Goal: Task Accomplishment & Management: Manage account settings

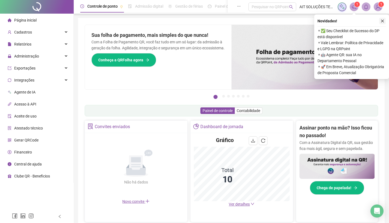
click at [381, 19] on icon "close" at bounding box center [382, 21] width 4 height 4
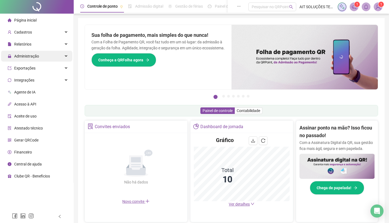
click at [22, 58] on span "Administração" at bounding box center [26, 56] width 25 height 4
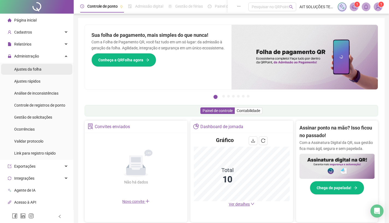
click at [28, 69] on span "Ajustes da folha" at bounding box center [27, 69] width 27 height 4
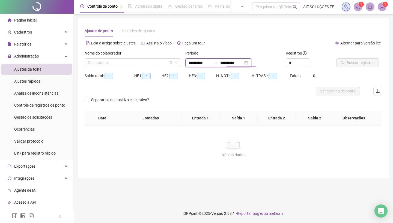
click at [229, 64] on input "**********" at bounding box center [231, 63] width 23 height 6
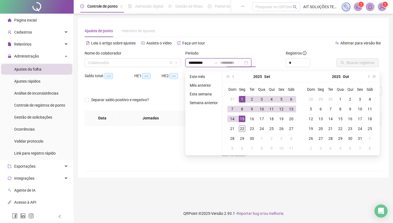
type input "**********"
click at [243, 129] on div "22" at bounding box center [242, 129] width 7 height 7
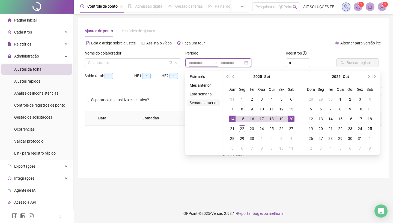
type input "**********"
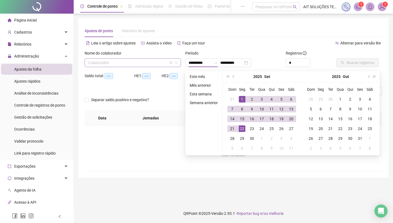
click at [120, 61] on input "search" at bounding box center [130, 63] width 85 height 8
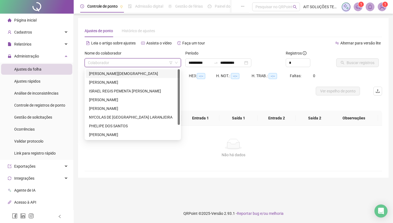
click at [116, 73] on div "[PERSON_NAME][DEMOGRAPHIC_DATA]" at bounding box center [133, 74] width 88 height 6
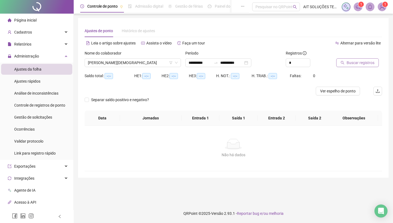
click at [350, 65] on span "Buscar registros" at bounding box center [360, 63] width 28 height 6
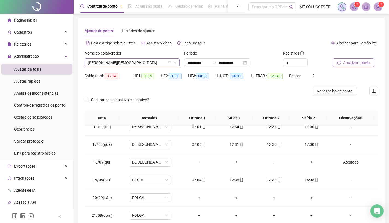
click at [131, 62] on span "[PERSON_NAME][DEMOGRAPHIC_DATA]" at bounding box center [132, 63] width 88 height 8
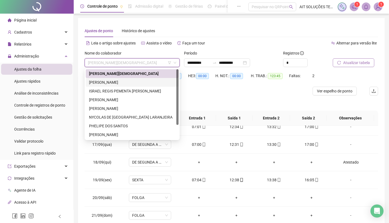
click at [111, 84] on div "[PERSON_NAME]" at bounding box center [132, 82] width 86 height 6
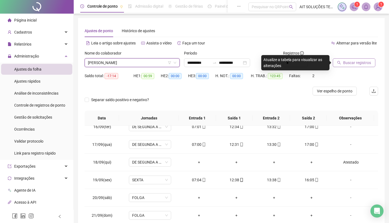
click at [350, 64] on span "Buscar registros" at bounding box center [357, 63] width 28 height 6
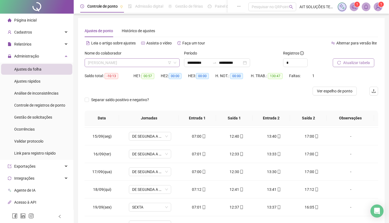
click at [137, 62] on span "[PERSON_NAME]" at bounding box center [132, 63] width 88 height 8
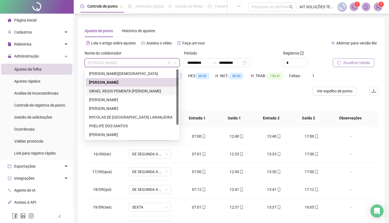
click at [125, 92] on div "ISRAEL [PERSON_NAME]" at bounding box center [132, 91] width 86 height 6
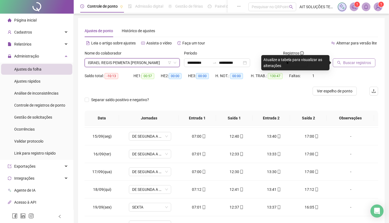
click at [358, 63] on span "Buscar registros" at bounding box center [357, 63] width 28 height 6
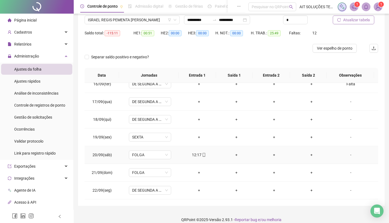
scroll to position [49, 0]
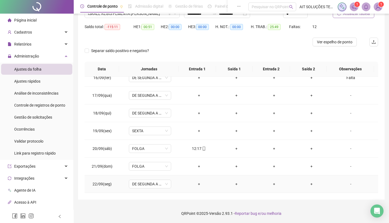
click at [346, 183] on div "-" at bounding box center [350, 184] width 32 height 6
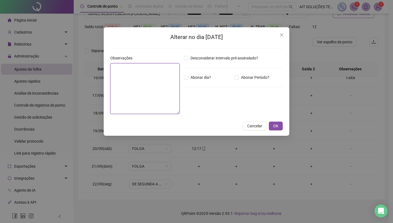
click at [156, 86] on textarea at bounding box center [144, 88] width 69 height 51
type textarea "**********"
click at [279, 126] on button "OK" at bounding box center [276, 126] width 14 height 9
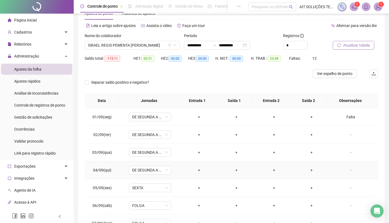
scroll to position [0, 0]
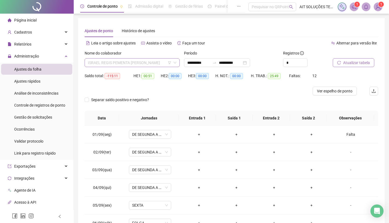
click at [150, 60] on span "ISRAEL [PERSON_NAME]" at bounding box center [132, 63] width 88 height 8
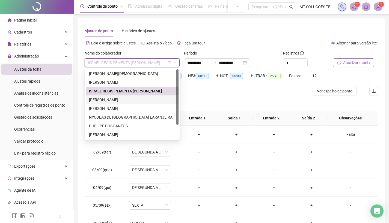
click at [141, 99] on div "[PERSON_NAME] [PERSON_NAME] DOS [PERSON_NAME]" at bounding box center [132, 100] width 86 height 6
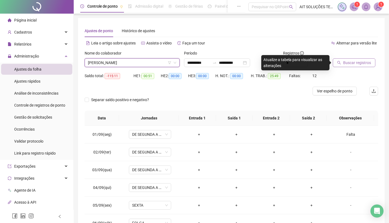
click at [347, 64] on span "Buscar registros" at bounding box center [357, 63] width 28 height 6
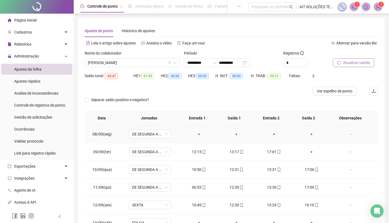
scroll to position [136, 0]
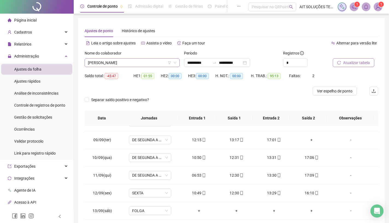
click at [155, 61] on span "[PERSON_NAME] [PERSON_NAME] DOS [PERSON_NAME]" at bounding box center [132, 63] width 88 height 8
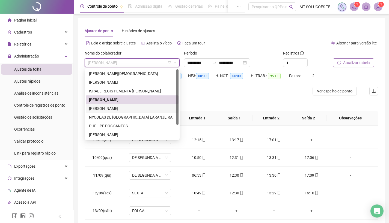
click at [120, 110] on div "[PERSON_NAME] [PERSON_NAME]" at bounding box center [132, 109] width 86 height 6
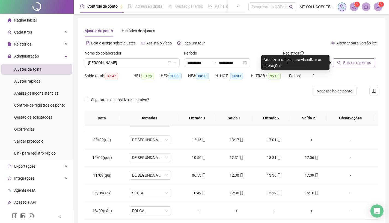
click at [349, 62] on span "Buscar registros" at bounding box center [357, 63] width 28 height 6
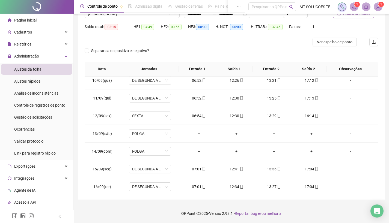
scroll to position [0, 0]
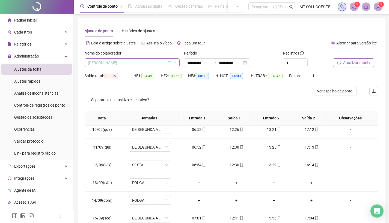
click at [135, 62] on span "[PERSON_NAME] [PERSON_NAME]" at bounding box center [132, 63] width 88 height 8
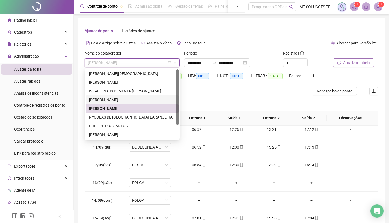
click at [124, 99] on div "[PERSON_NAME] [PERSON_NAME] DOS [PERSON_NAME]" at bounding box center [132, 100] width 86 height 6
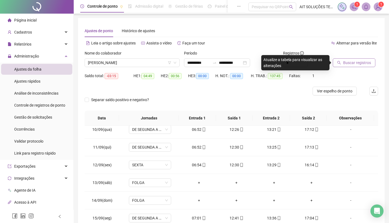
click at [350, 61] on span "Buscar registros" at bounding box center [357, 63] width 28 height 6
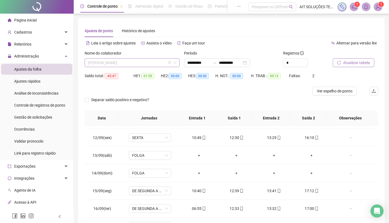
click at [153, 63] on span "[PERSON_NAME] [PERSON_NAME] DOS [PERSON_NAME]" at bounding box center [132, 63] width 88 height 8
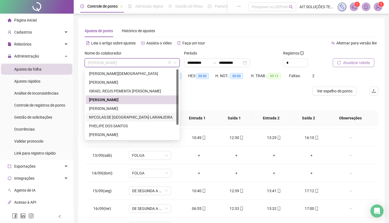
click at [124, 116] on div "NYCOLAS [PERSON_NAME][GEOGRAPHIC_DATA] [PERSON_NAME]" at bounding box center [132, 117] width 86 height 6
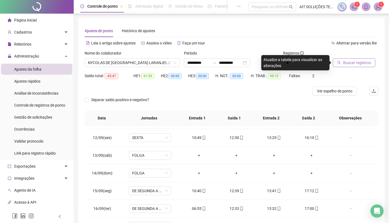
click at [362, 62] on span "Buscar registros" at bounding box center [357, 63] width 28 height 6
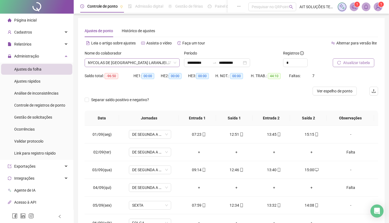
click at [154, 61] on span "NYCOLAS [PERSON_NAME][GEOGRAPHIC_DATA] [PERSON_NAME]" at bounding box center [132, 63] width 88 height 8
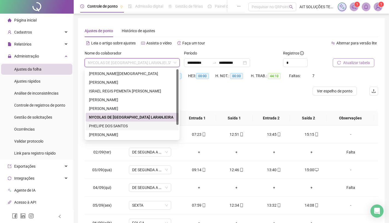
click at [117, 125] on div "PHELIPE DOS SANTOS" at bounding box center [132, 126] width 86 height 6
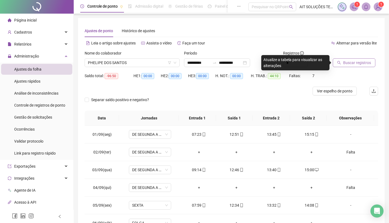
click at [349, 62] on span "Buscar registros" at bounding box center [357, 63] width 28 height 6
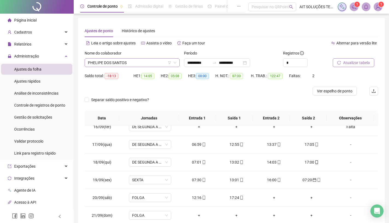
click at [143, 63] on span "PHELIPE DOS SANTOS" at bounding box center [132, 63] width 88 height 8
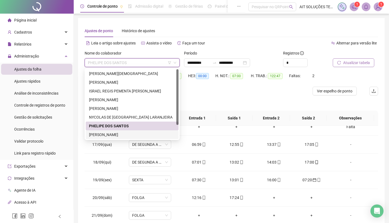
click at [121, 133] on div "[PERSON_NAME] [PERSON_NAME]" at bounding box center [132, 135] width 86 height 6
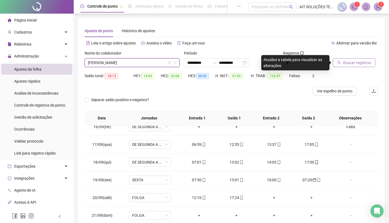
click at [351, 62] on span "Buscar registros" at bounding box center [357, 63] width 28 height 6
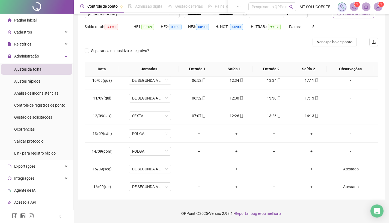
scroll to position [22, 0]
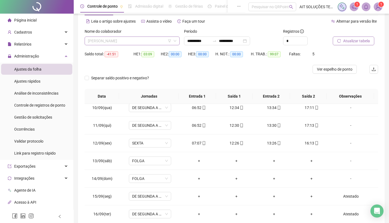
click at [143, 38] on span "[PERSON_NAME] [PERSON_NAME]" at bounding box center [132, 41] width 88 height 8
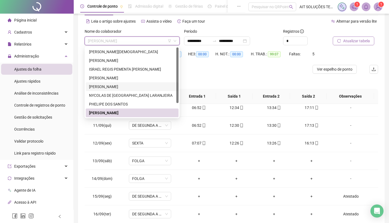
scroll to position [17, 0]
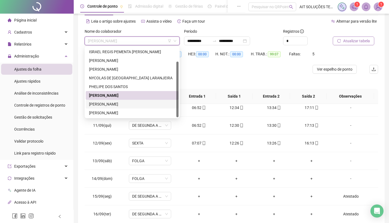
click at [125, 105] on div "[PERSON_NAME]" at bounding box center [132, 104] width 86 height 6
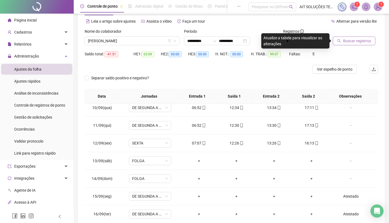
click at [355, 43] on span "Buscar registros" at bounding box center [357, 41] width 28 height 6
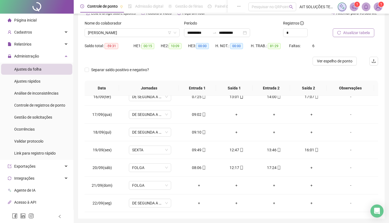
scroll to position [0, 0]
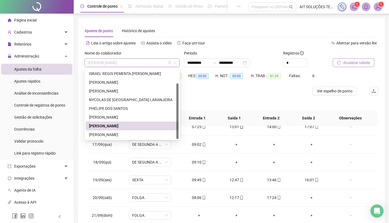
click at [143, 61] on span "[PERSON_NAME]" at bounding box center [132, 63] width 88 height 8
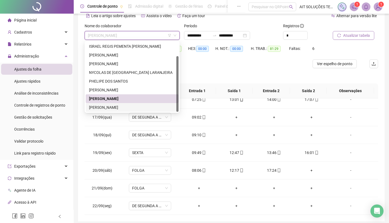
click at [130, 109] on div "[PERSON_NAME]" at bounding box center [132, 107] width 86 height 6
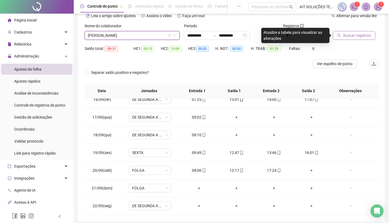
click at [349, 35] on span "Buscar registros" at bounding box center [357, 35] width 28 height 6
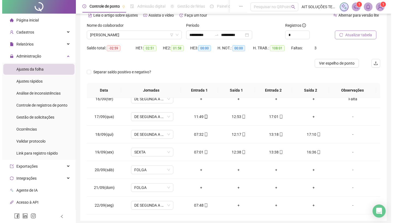
scroll to position [0, 0]
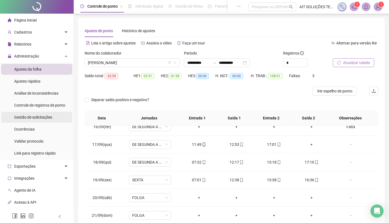
click at [43, 117] on span "Gestão de solicitações" at bounding box center [33, 117] width 38 height 4
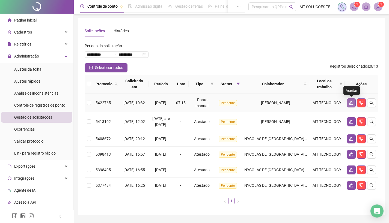
click at [350, 103] on icon "like" at bounding box center [351, 103] width 4 height 4
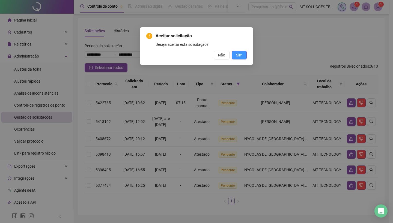
click at [236, 56] on span "Sim" at bounding box center [239, 55] width 6 height 6
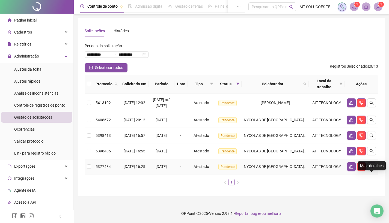
click at [371, 169] on icon "search" at bounding box center [371, 167] width 4 height 4
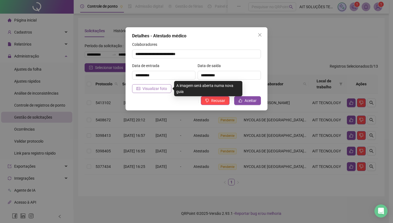
click at [152, 89] on span "Visualizar foto" at bounding box center [154, 89] width 25 height 6
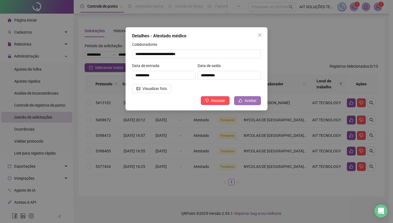
click at [249, 101] on span "Aceitar" at bounding box center [250, 101] width 12 height 6
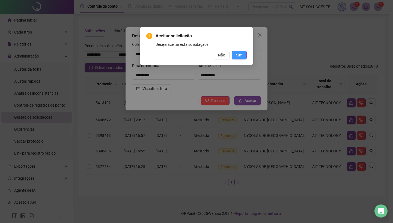
click at [239, 52] on button "Sim" at bounding box center [239, 55] width 15 height 9
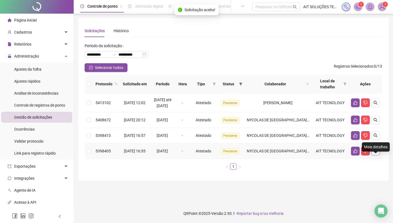
click at [378, 156] on button "button" at bounding box center [375, 151] width 9 height 9
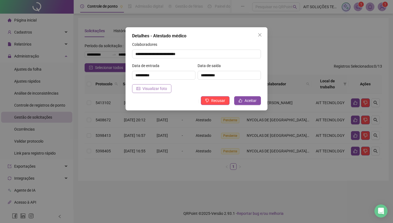
click at [150, 89] on span "Visualizar foto" at bounding box center [154, 89] width 25 height 6
click at [252, 98] on span "Aceitar" at bounding box center [250, 101] width 12 height 6
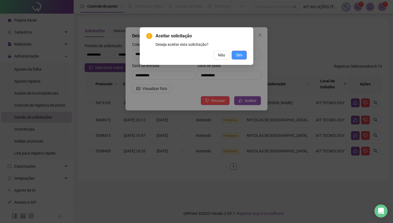
click at [241, 51] on button "Sim" at bounding box center [239, 55] width 15 height 9
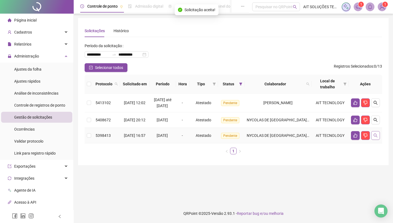
click at [376, 138] on icon "search" at bounding box center [375, 135] width 4 height 4
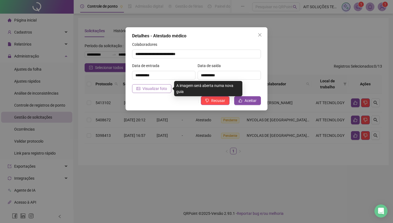
click at [148, 86] on span "Visualizar foto" at bounding box center [154, 89] width 25 height 6
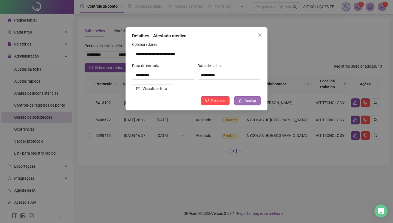
click at [251, 102] on span "Aceitar" at bounding box center [250, 101] width 12 height 6
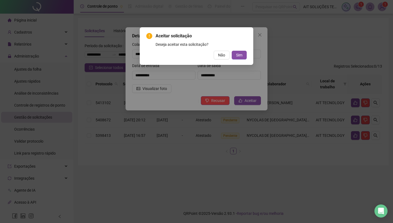
click at [241, 50] on div "Aceitar solicitação Deseja aceitar esta solicitação? Não Sim" at bounding box center [196, 46] width 100 height 27
click at [242, 52] on span "Sim" at bounding box center [239, 55] width 6 height 6
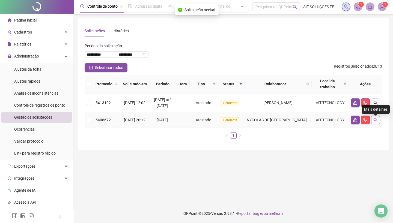
click at [377, 120] on icon "search" at bounding box center [375, 120] width 4 height 4
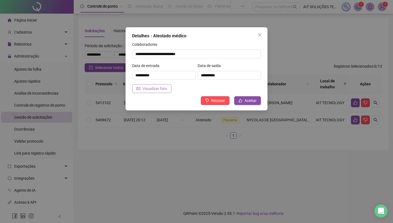
click at [151, 90] on span "Visualizar foto" at bounding box center [154, 89] width 25 height 6
click at [250, 99] on span "Aceitar" at bounding box center [250, 101] width 12 height 6
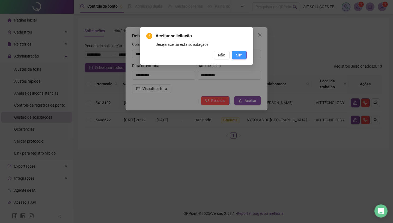
click at [242, 56] on button "Sim" at bounding box center [239, 55] width 15 height 9
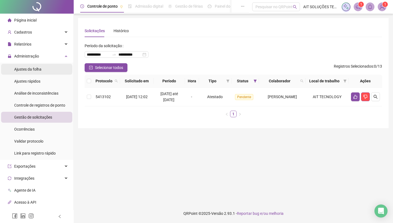
click at [25, 70] on span "Ajustes da folha" at bounding box center [27, 69] width 27 height 4
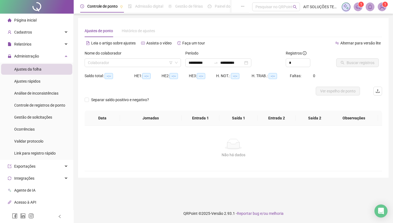
type input "**********"
click at [26, 55] on span "Administração" at bounding box center [26, 56] width 25 height 4
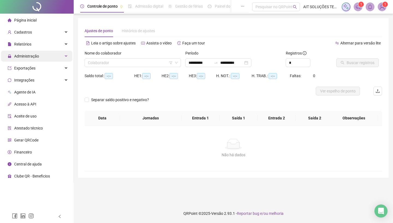
click at [26, 55] on span "Administração" at bounding box center [26, 56] width 25 height 4
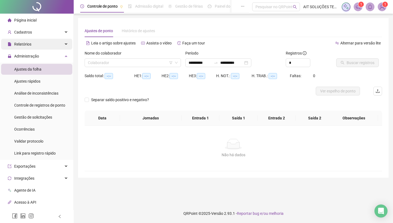
click at [23, 46] on span "Relatórios" at bounding box center [22, 44] width 17 height 4
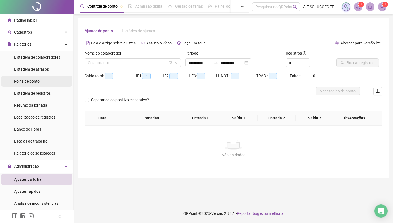
click at [29, 82] on span "Folha de ponto" at bounding box center [26, 81] width 25 height 4
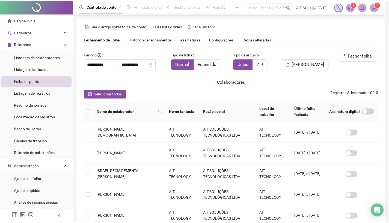
scroll to position [0, 0]
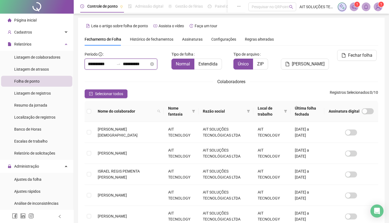
click at [132, 63] on input "**********" at bounding box center [136, 64] width 26 height 7
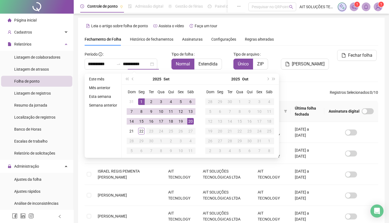
click at [304, 75] on div "**********" at bounding box center [231, 200] width 293 height 300
type input "**********"
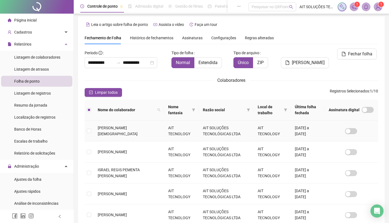
scroll to position [0, 0]
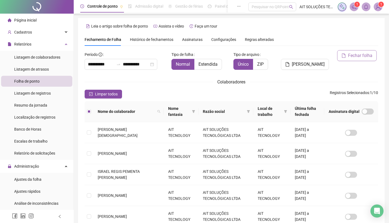
click at [361, 56] on span "Fechar folha" at bounding box center [360, 55] width 24 height 7
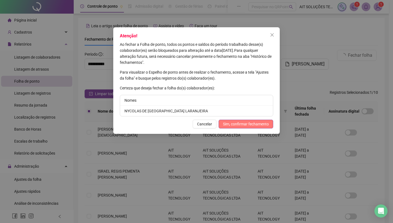
click at [246, 126] on span "Sim, confirmar fechamento" at bounding box center [246, 124] width 46 height 6
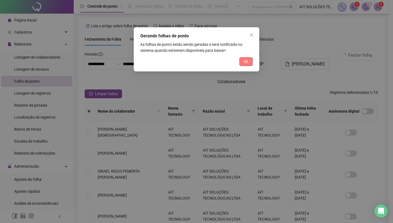
click at [247, 61] on span "Ok" at bounding box center [246, 62] width 5 height 6
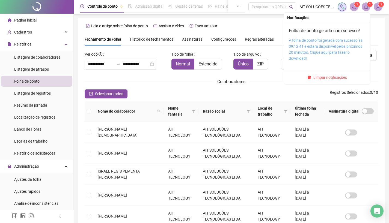
click at [312, 46] on link "A folha [PERSON_NAME] foi gerada com sucesso às 09:12:41 e estará disponível pe…" at bounding box center [326, 49] width 74 height 22
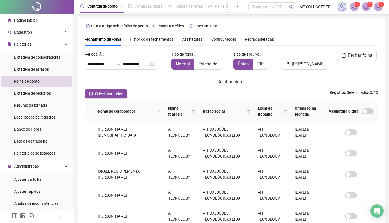
click at [24, 80] on span "Folha de ponto" at bounding box center [26, 81] width 25 height 4
click at [30, 168] on span "Administração" at bounding box center [26, 166] width 25 height 4
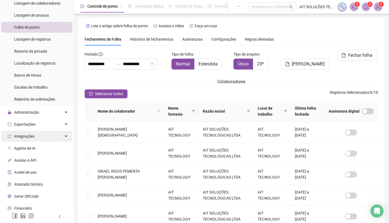
scroll to position [55, 0]
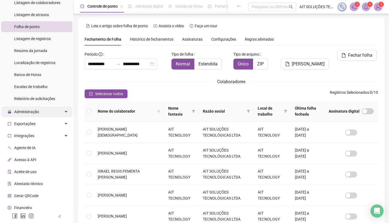
click at [38, 112] on span "Administração" at bounding box center [26, 112] width 25 height 4
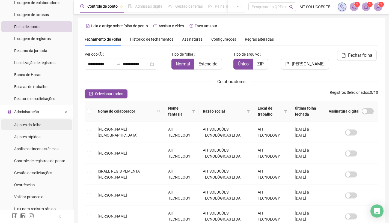
click at [29, 126] on span "Ajustes da folha" at bounding box center [27, 125] width 27 height 4
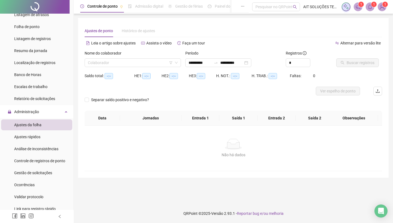
type input "**********"
click at [142, 63] on input "search" at bounding box center [130, 63] width 85 height 8
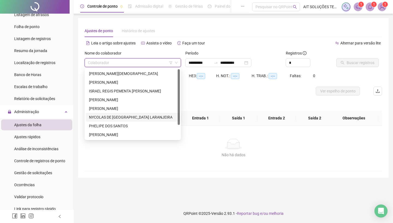
click at [115, 116] on div "NYCOLAS [PERSON_NAME][GEOGRAPHIC_DATA] [PERSON_NAME]" at bounding box center [133, 117] width 88 height 6
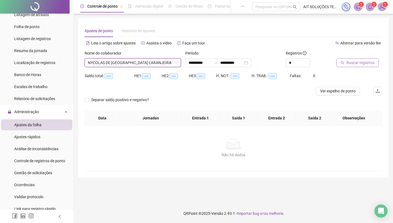
click at [356, 62] on span "Buscar registros" at bounding box center [360, 63] width 28 height 6
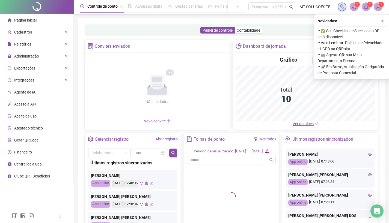
click at [386, 20] on div "Novidades ! ⚬ ✅ Seu Checklist de Sucesso do DP está disponível ⚬ Vale Lembrar: …" at bounding box center [351, 46] width 75 height 65
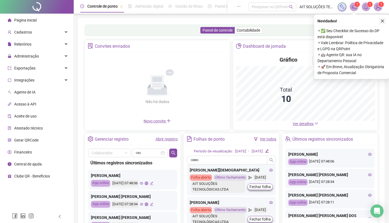
click at [384, 20] on icon "close" at bounding box center [382, 21] width 4 height 4
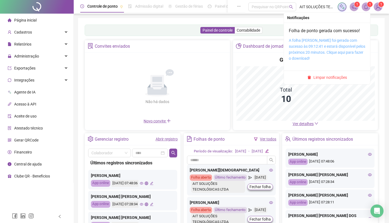
click at [298, 48] on link "A folha [PERSON_NAME] foi gerada com sucesso às 09:12:41 e estará disponível pe…" at bounding box center [327, 49] width 76 height 22
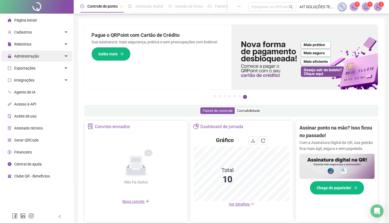
click at [25, 54] on span "Administração" at bounding box center [26, 56] width 25 height 4
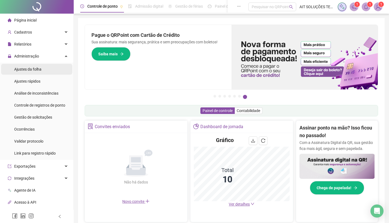
click at [24, 70] on span "Ajustes da folha" at bounding box center [27, 69] width 27 height 4
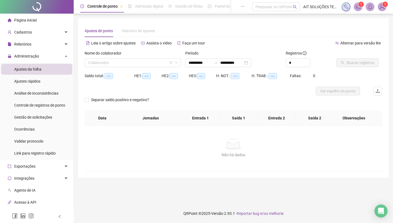
type input "**********"
